Goal: Task Accomplishment & Management: Complete application form

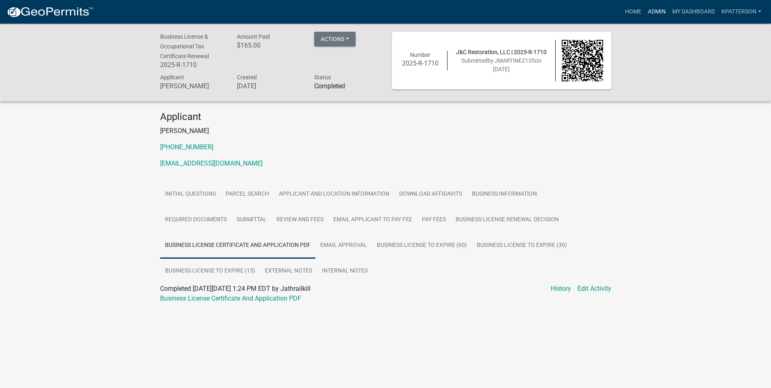
click at [651, 11] on link "Admin" at bounding box center [656, 11] width 24 height 15
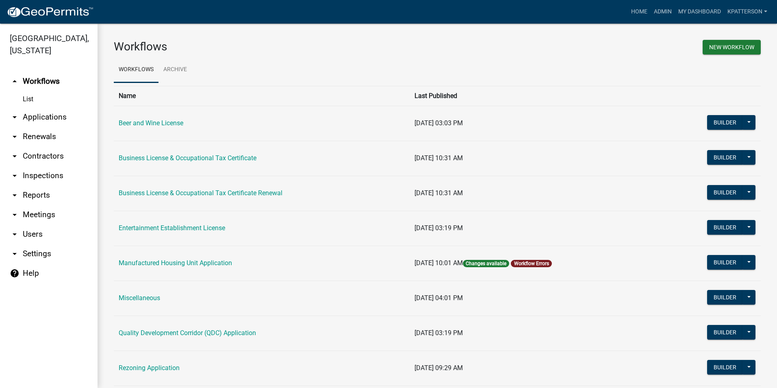
click at [58, 107] on link "arrow_drop_down Applications" at bounding box center [49, 117] width 98 height 20
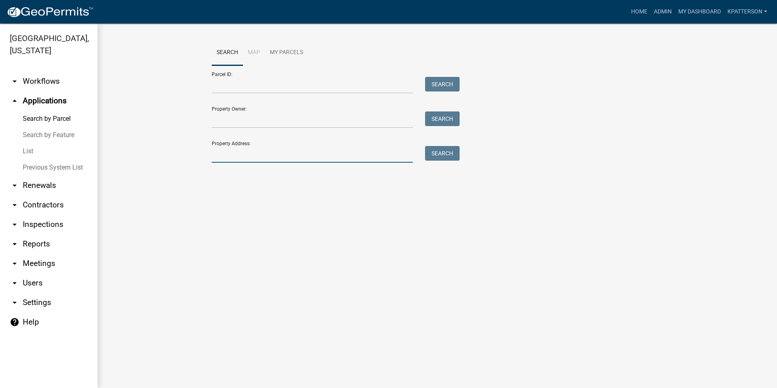
click at [241, 162] on input "Property Address:" at bounding box center [312, 154] width 201 height 17
type input "[STREET_ADDRESS][PERSON_NAME]"
type input "[PERSON_NAME]"
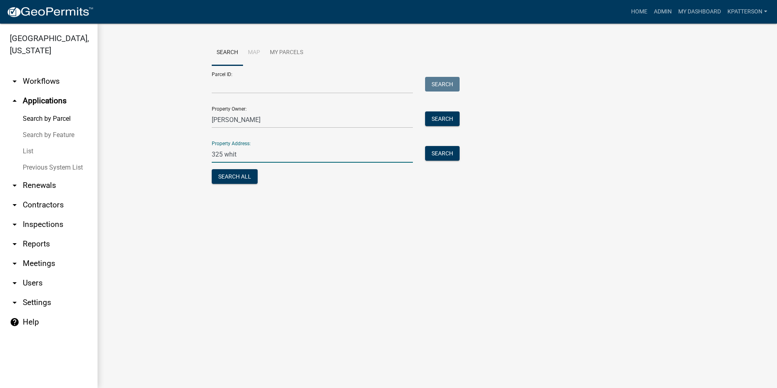
type input "[STREET_ADDRESS][PERSON_NAME]"
click at [448, 154] on button "Search" at bounding box center [442, 153] width 35 height 15
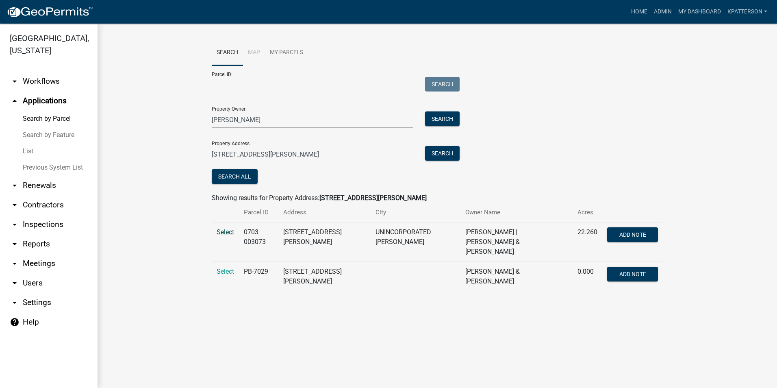
click at [229, 232] on span "Select" at bounding box center [225, 232] width 17 height 8
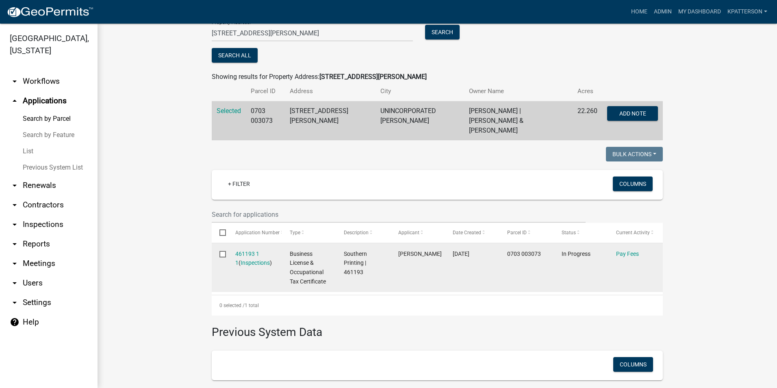
scroll to position [122, 0]
click at [627, 249] on link "Pay Fees" at bounding box center [627, 252] width 23 height 7
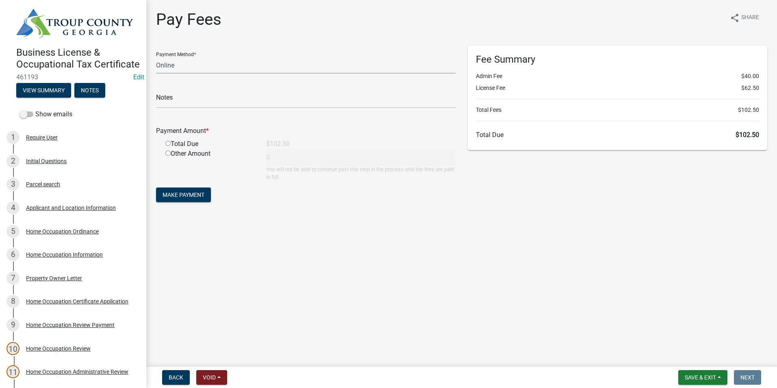
click at [200, 59] on select "Credit Card POS Check Cash Online" at bounding box center [305, 65] width 299 height 17
click at [156, 57] on select "Credit Card POS Check Cash Online" at bounding box center [305, 65] width 299 height 17
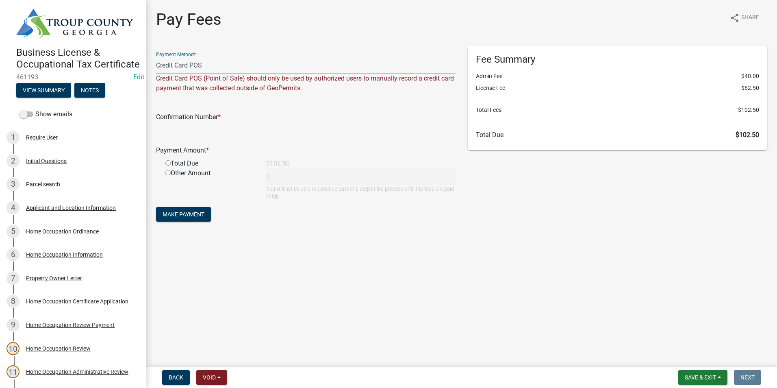
click at [184, 70] on select "Credit Card POS Check Cash Online" at bounding box center [305, 65] width 299 height 17
select select "3: 3"
click at [156, 57] on select "Credit Card POS Check Cash Online" at bounding box center [305, 65] width 299 height 17
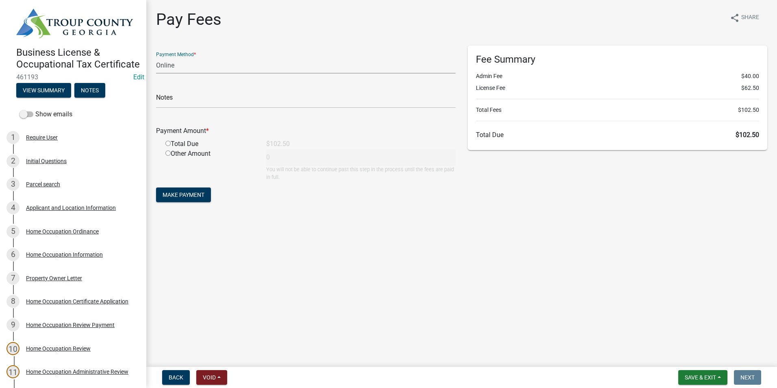
click at [167, 141] on input "radio" at bounding box center [167, 143] width 5 height 5
radio input "true"
type input "102.5"
click at [176, 192] on span "Make Payment" at bounding box center [184, 194] width 42 height 7
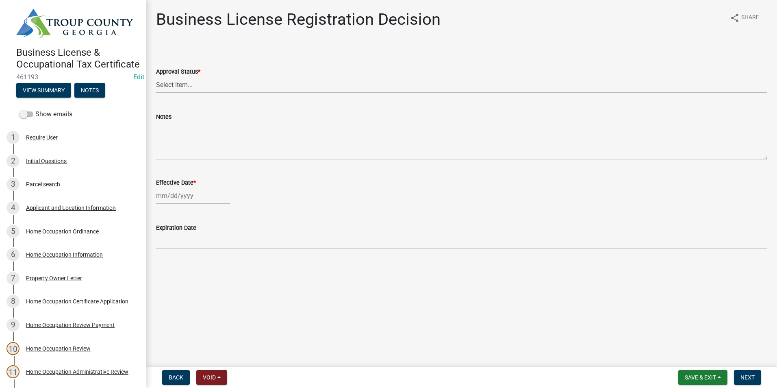
click at [201, 87] on select "Select Item... Approved Denied" at bounding box center [461, 84] width 611 height 17
click at [156, 76] on select "Select Item... Approved Denied" at bounding box center [461, 84] width 611 height 17
select select "4b86b809-39dd-4c68-9f3d-fdb3e7050482"
click at [190, 197] on div at bounding box center [193, 195] width 74 height 17
select select "8"
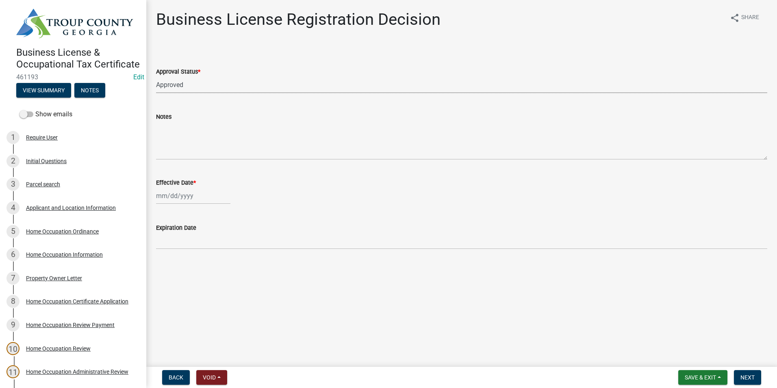
select select "2025"
click at [211, 275] on div "22" at bounding box center [216, 277] width 13 height 13
type input "[DATE]"
drag, startPoint x: 745, startPoint y: 381, endPoint x: 742, endPoint y: 377, distance: 4.3
click at [744, 381] on button "Next" at bounding box center [747, 377] width 27 height 15
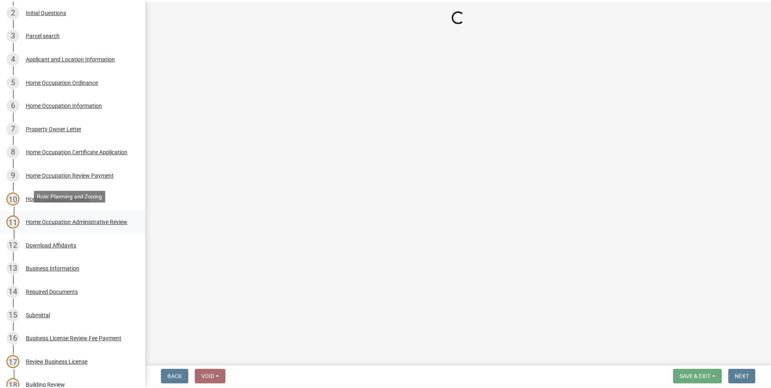
scroll to position [163, 0]
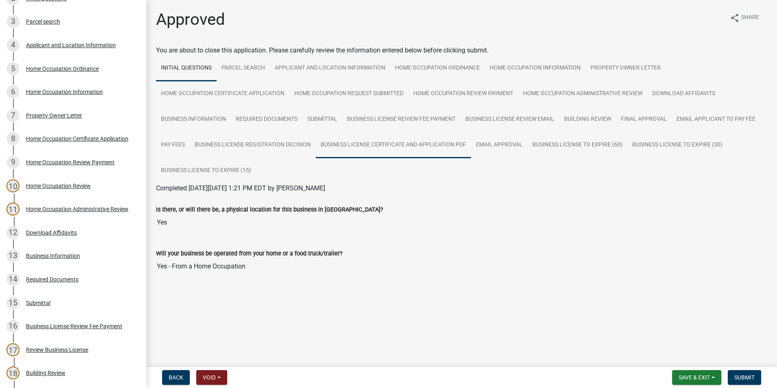
click at [409, 152] on link "Business License Certificate and Application PDF" at bounding box center [393, 145] width 155 height 26
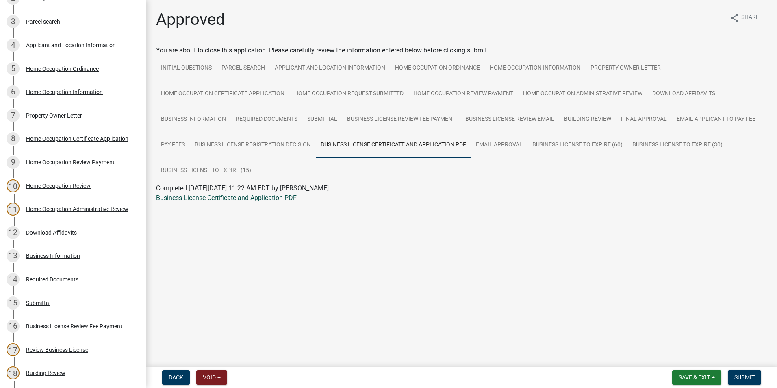
click at [245, 201] on link "Business License Certificate and Application PDF" at bounding box center [226, 198] width 141 height 8
click at [755, 380] on span "Submit" at bounding box center [744, 377] width 20 height 7
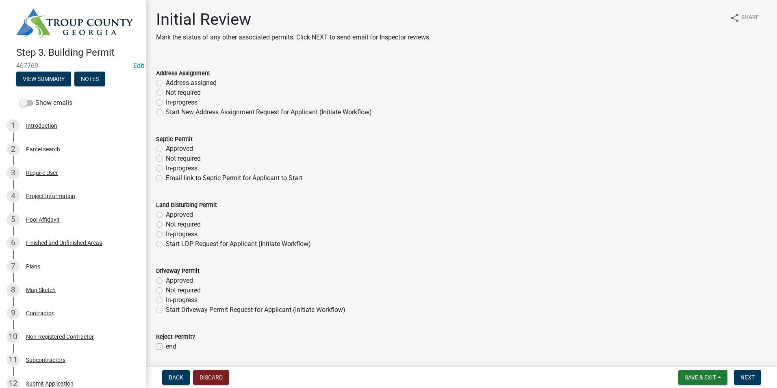
scroll to position [6, 0]
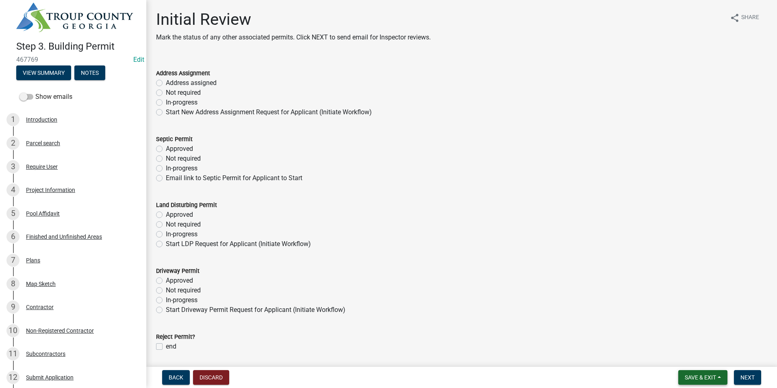
click at [710, 375] on span "Save & Exit" at bounding box center [700, 377] width 31 height 7
click at [708, 360] on button "Save & Exit" at bounding box center [694, 356] width 65 height 20
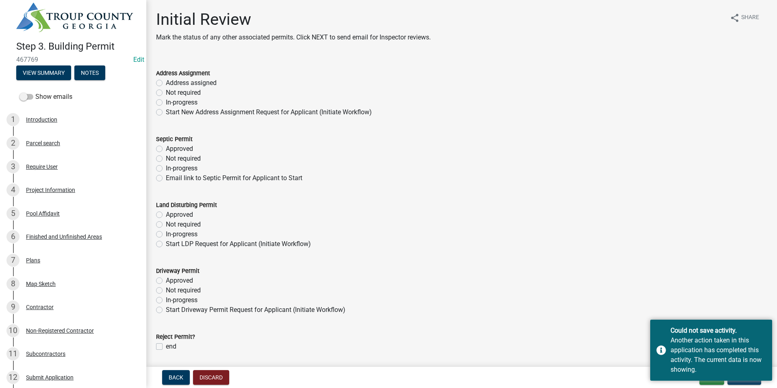
click at [674, 295] on div "In-progress" at bounding box center [461, 300] width 611 height 10
click at [681, 339] on div "Another action taken in this application has completed this activity. The curre…" at bounding box center [717, 354] width 95 height 39
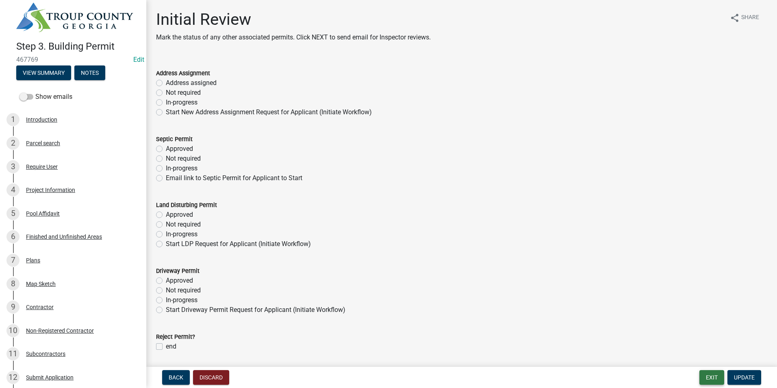
click at [709, 377] on button "Exit" at bounding box center [711, 377] width 25 height 15
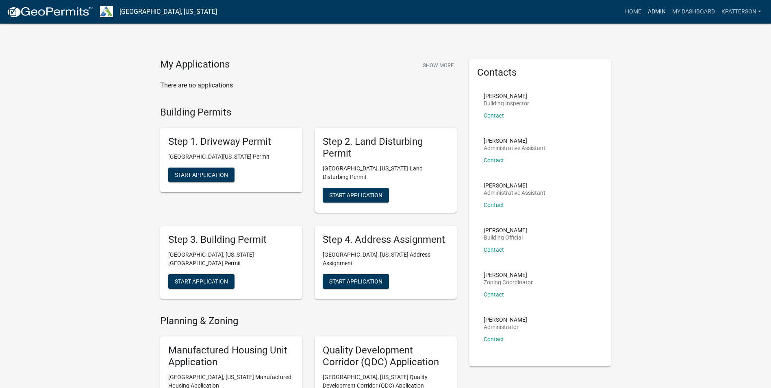
click at [653, 12] on link "Admin" at bounding box center [656, 11] width 24 height 15
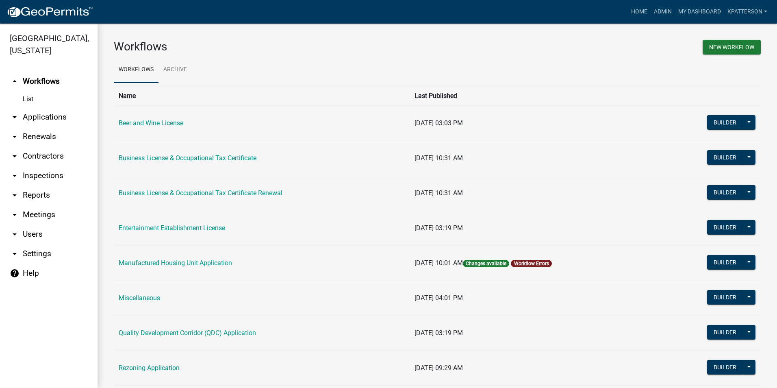
click at [63, 107] on link "arrow_drop_down Applications" at bounding box center [49, 117] width 98 height 20
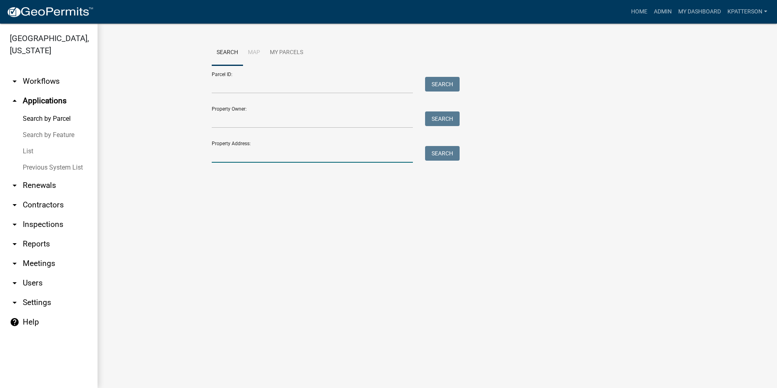
click at [253, 161] on input "Property Address:" at bounding box center [312, 154] width 201 height 17
type input "[STREET_ADDRESS]"
type input "[PERSON_NAME]"
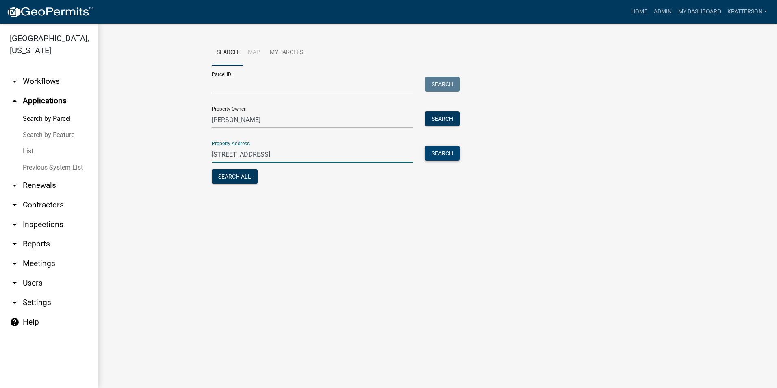
click at [449, 154] on button "Search" at bounding box center [442, 153] width 35 height 15
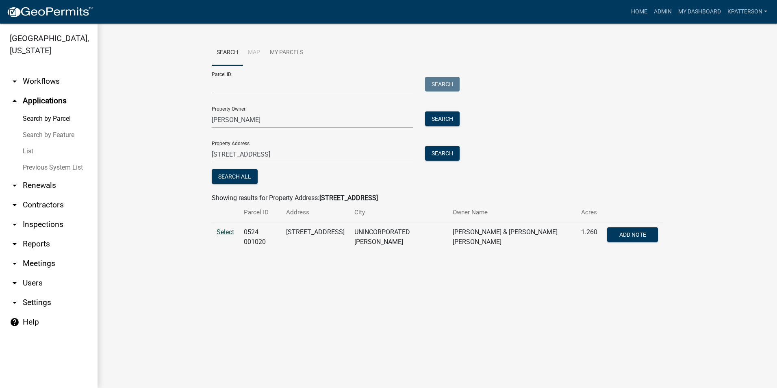
click at [219, 230] on span "Select" at bounding box center [225, 232] width 17 height 8
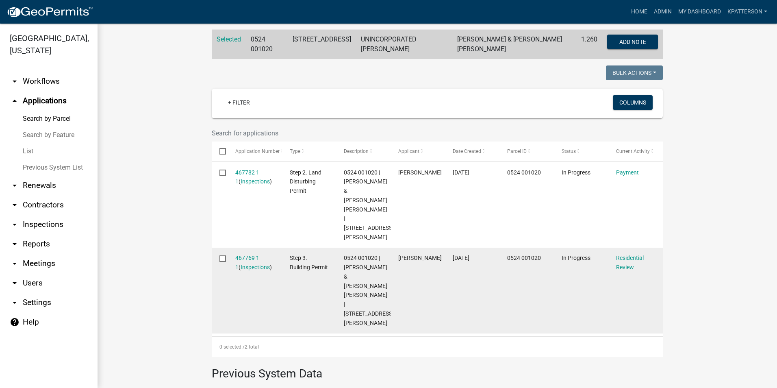
scroll to position [203, 0]
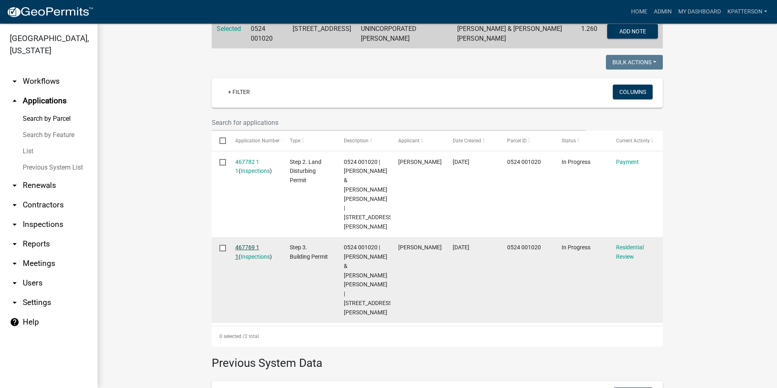
click at [245, 244] on link "467769 1 1" at bounding box center [247, 252] width 24 height 16
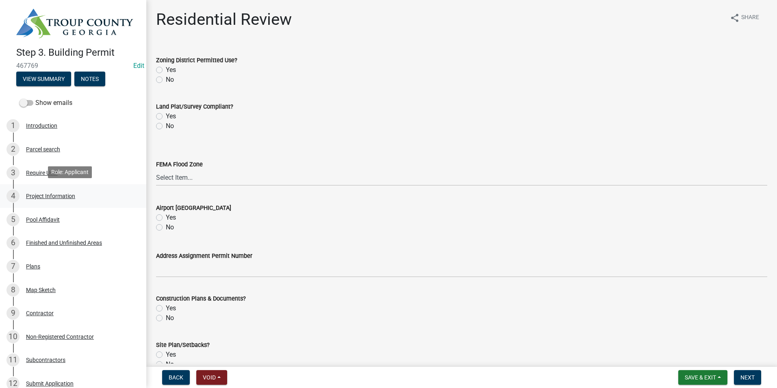
click at [60, 197] on div "4 Project Information" at bounding box center [70, 195] width 127 height 13
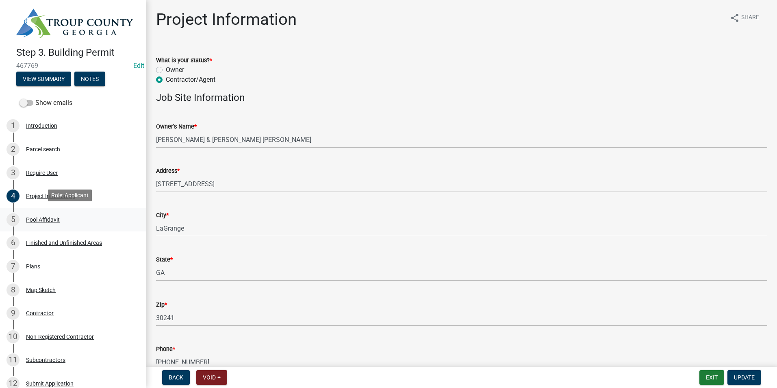
click at [62, 215] on div "5 Pool Affidavit" at bounding box center [70, 219] width 127 height 13
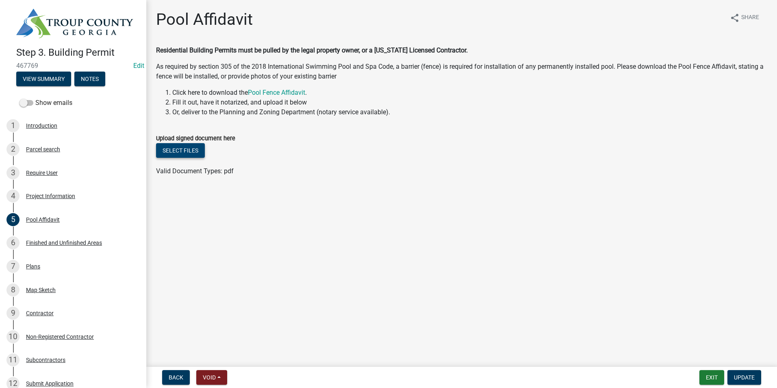
click at [188, 150] on button "Select files" at bounding box center [180, 150] width 49 height 15
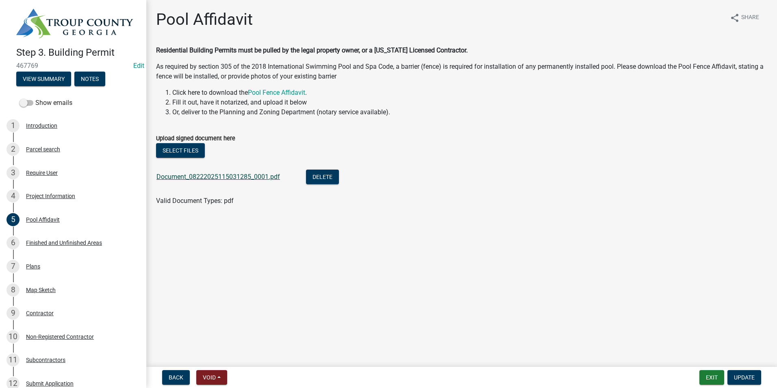
click at [222, 176] on link "Document_08222025115031285_0001.pdf" at bounding box center [218, 177] width 124 height 8
click at [744, 376] on span "Update" at bounding box center [744, 377] width 21 height 7
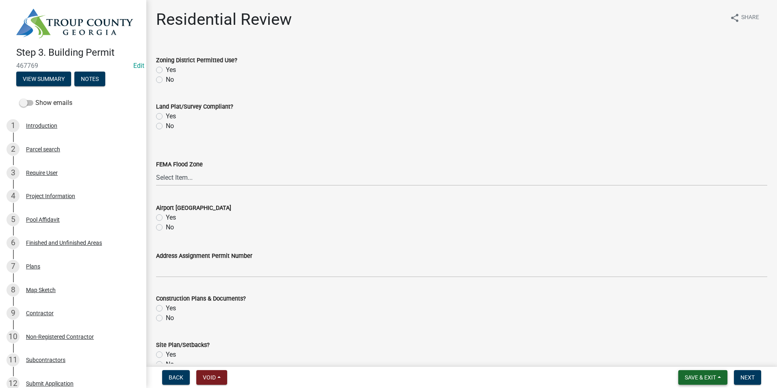
click at [688, 374] on span "Save & Exit" at bounding box center [700, 377] width 31 height 7
click at [686, 359] on button "Save & Exit" at bounding box center [694, 356] width 65 height 20
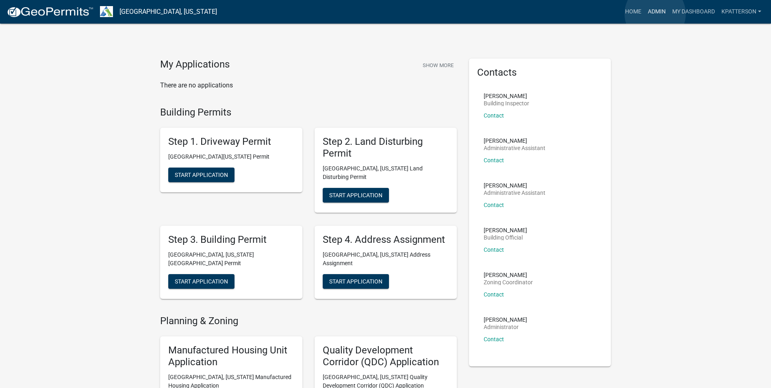
drag, startPoint x: 655, startPoint y: 14, endPoint x: 650, endPoint y: 14, distance: 5.3
click at [655, 14] on link "Admin" at bounding box center [656, 11] width 24 height 15
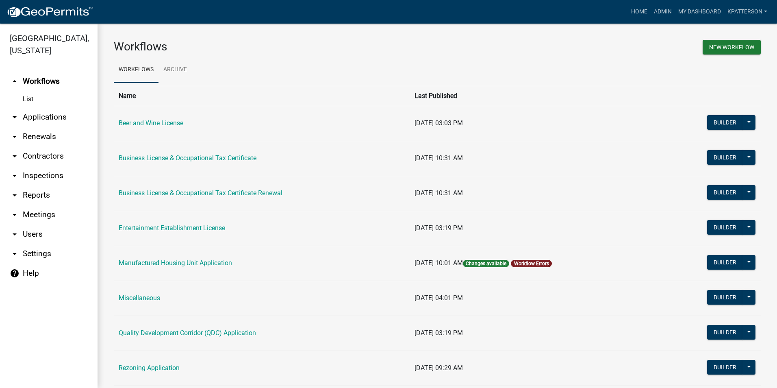
click at [34, 107] on link "arrow_drop_down Applications" at bounding box center [49, 117] width 98 height 20
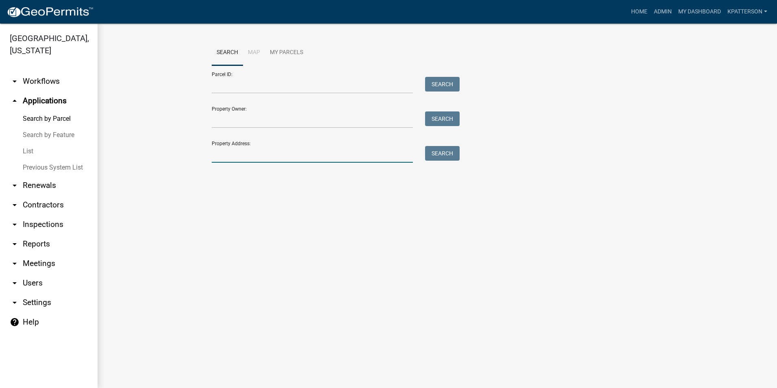
click at [281, 161] on input "Property Address:" at bounding box center [312, 154] width 201 height 17
type input "14 bell rd"
click at [449, 155] on button "Search" at bounding box center [442, 153] width 35 height 15
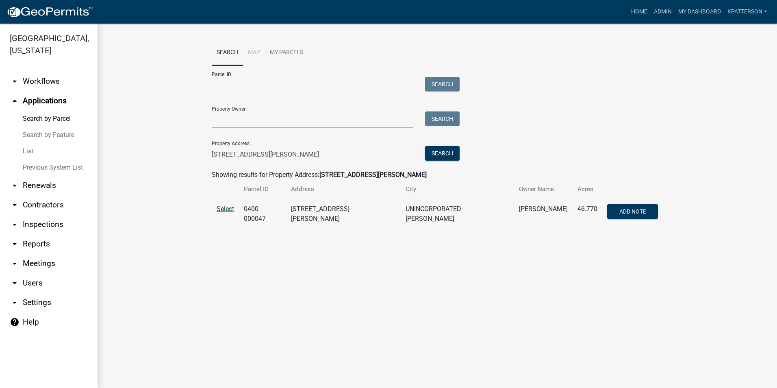
click at [229, 205] on span "Select" at bounding box center [225, 209] width 17 height 8
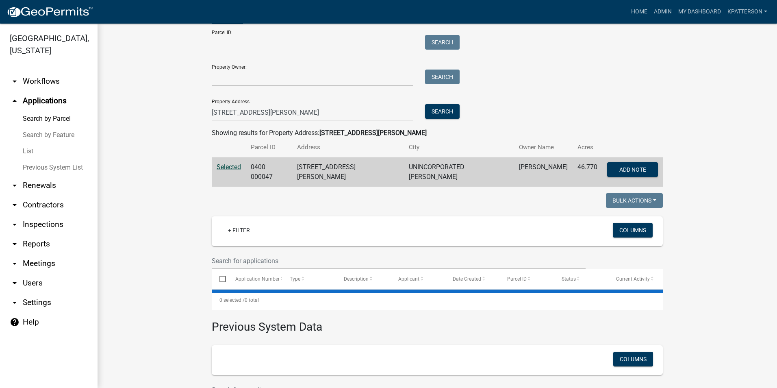
scroll to position [106, 0]
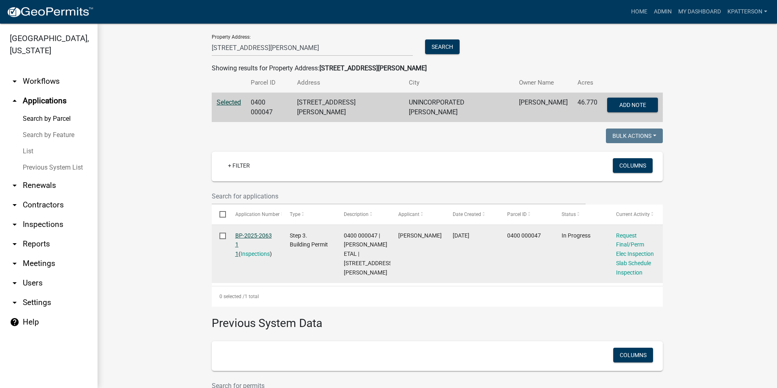
click at [248, 232] on link "BP-2025-2063 1 1" at bounding box center [253, 244] width 37 height 25
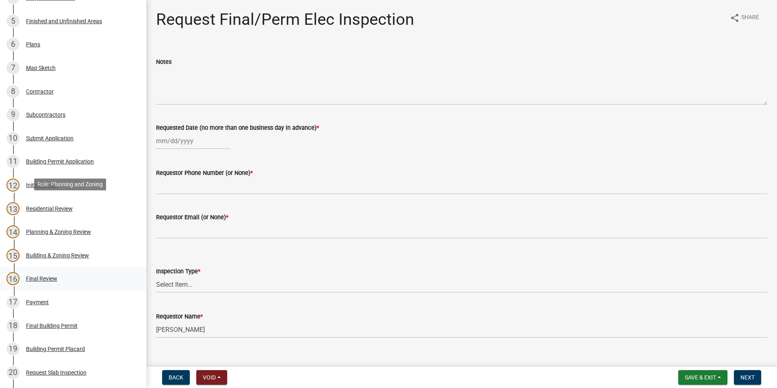
scroll to position [203, 0]
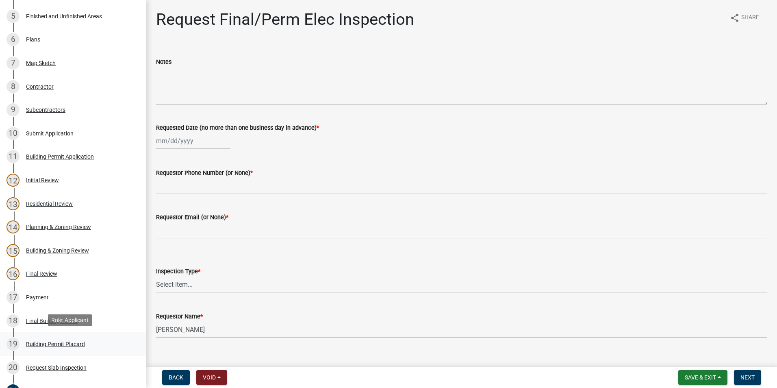
click at [61, 335] on link "19 Building Permit Placard" at bounding box center [73, 344] width 146 height 24
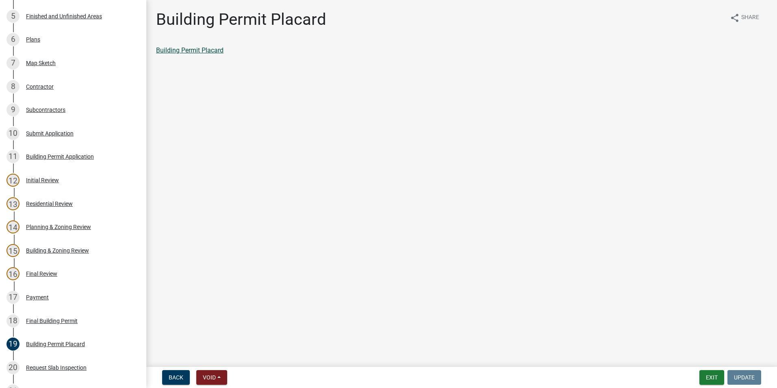
click at [196, 51] on link "Building Permit Placard" at bounding box center [189, 50] width 67 height 8
